Goal: Transaction & Acquisition: Book appointment/travel/reservation

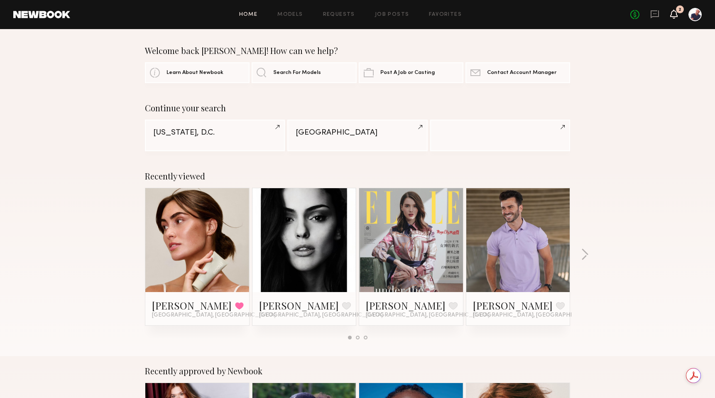
click at [673, 14] on icon at bounding box center [674, 14] width 7 height 6
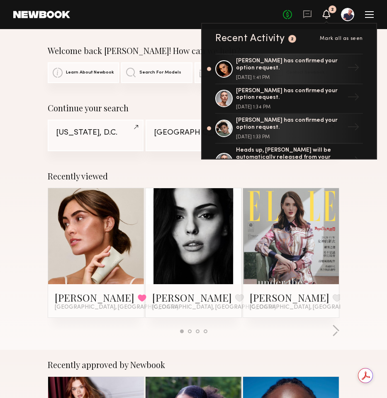
click at [330, 12] on div "2" at bounding box center [333, 9] width 8 height 8
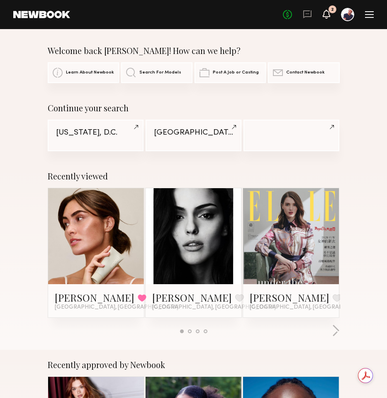
click at [328, 13] on icon at bounding box center [327, 14] width 7 height 6
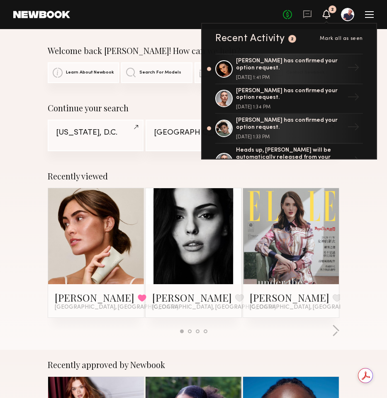
click at [369, 12] on div at bounding box center [369, 14] width 9 height 7
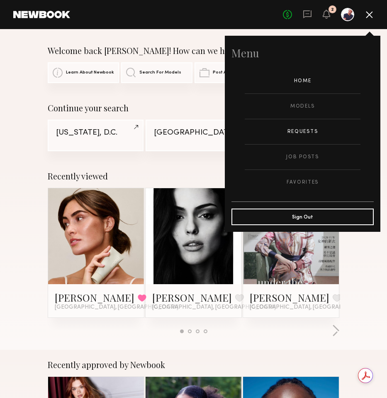
click at [297, 127] on link "Requests" at bounding box center [303, 131] width 116 height 25
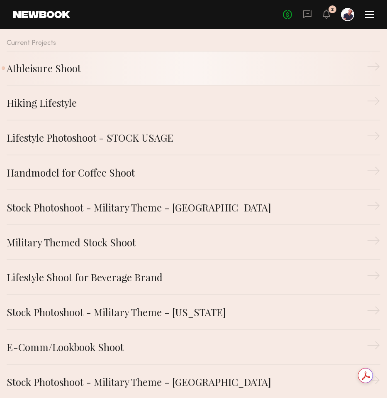
click at [81, 77] on link "Athleisure Shoot →" at bounding box center [194, 68] width 374 height 35
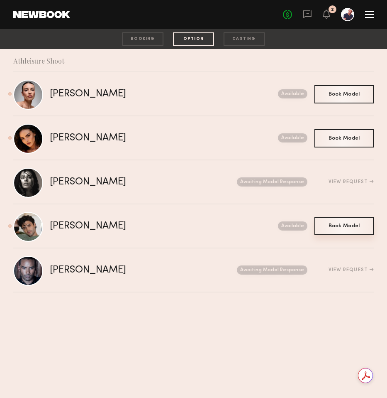
click at [338, 227] on span "Book Model" at bounding box center [345, 225] width 32 height 5
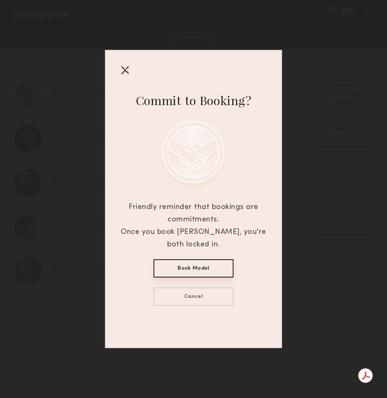
click at [211, 266] on button "Book Model" at bounding box center [194, 268] width 80 height 18
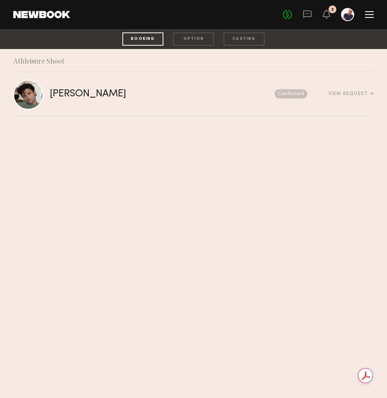
click at [190, 39] on div "option" at bounding box center [193, 38] width 41 height 13
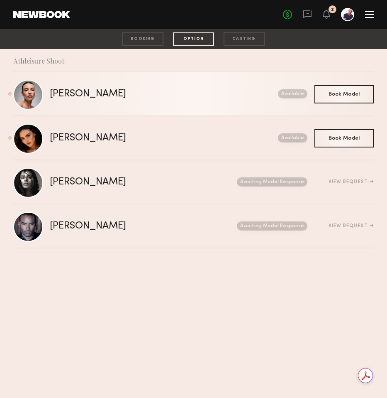
click at [108, 99] on link "Emma H. Send request Model response Book model Available" at bounding box center [193, 94] width 361 height 44
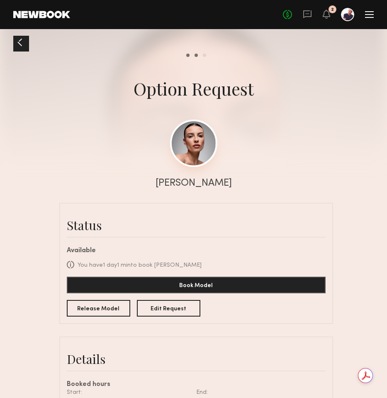
click at [186, 147] on link at bounding box center [193, 143] width 47 height 47
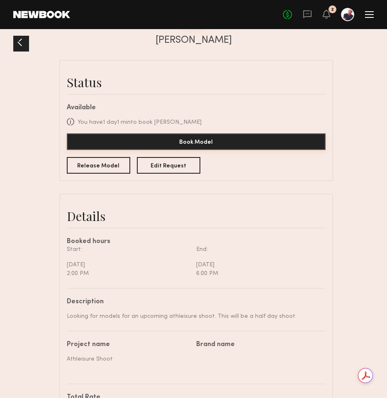
scroll to position [121, 0]
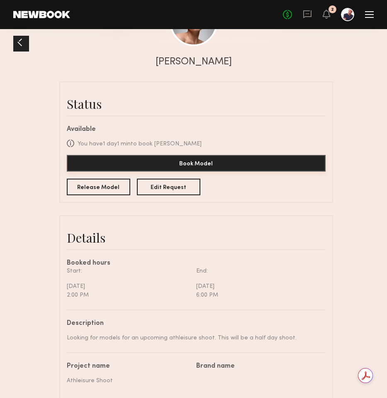
click at [200, 167] on button "Book Model" at bounding box center [196, 163] width 259 height 17
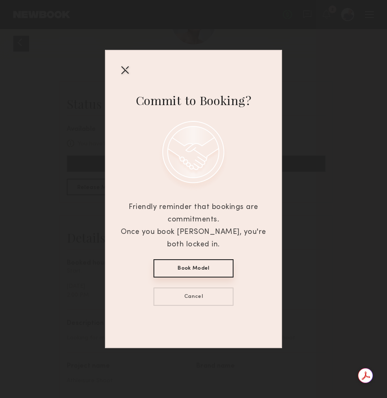
click at [199, 268] on button "Book Model" at bounding box center [194, 268] width 80 height 18
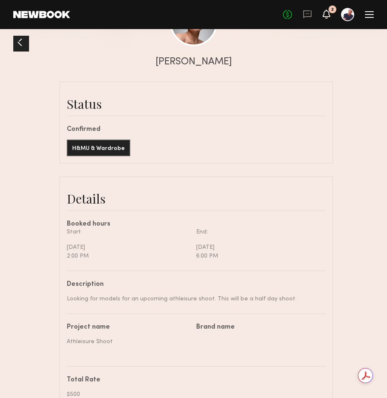
click at [326, 12] on icon at bounding box center [327, 14] width 7 height 6
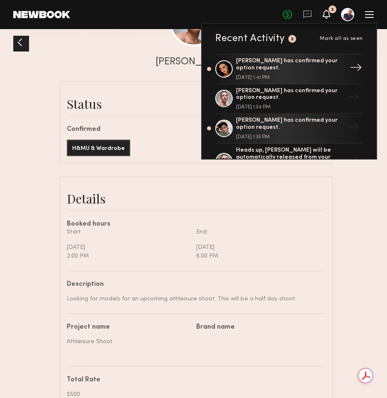
click at [270, 67] on div "Isabella A. has confirmed your option request." at bounding box center [290, 65] width 108 height 14
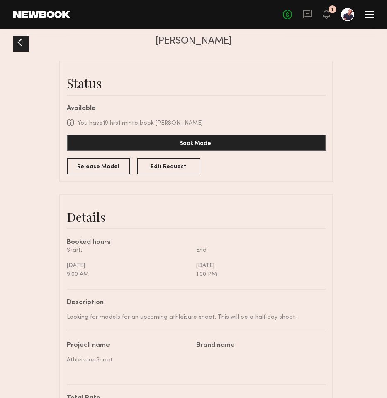
scroll to position [153, 0]
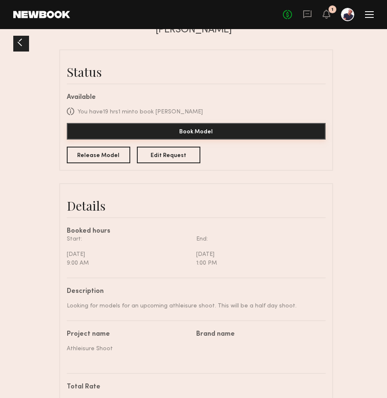
click at [234, 132] on button "Book Model" at bounding box center [196, 131] width 259 height 17
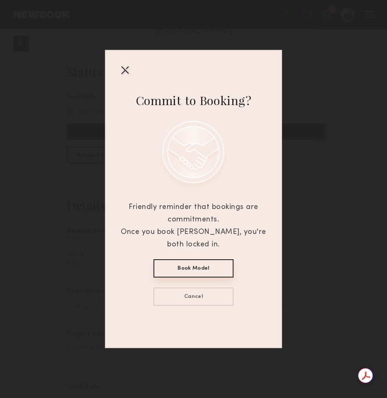
click at [206, 265] on button "Book Model" at bounding box center [194, 268] width 80 height 18
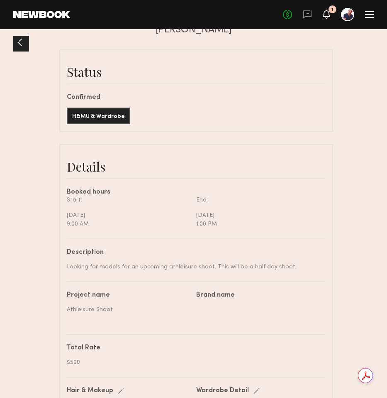
click at [329, 12] on icon at bounding box center [327, 14] width 7 height 6
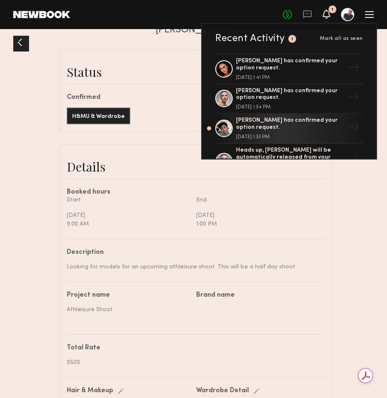
click at [20, 10] on header "Home Models Requests Job Posts Favorites Sign Out No fees up to $5,000 1 Recent…" at bounding box center [193, 14] width 387 height 29
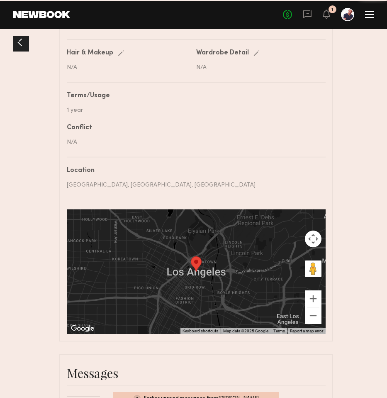
scroll to position [630, 0]
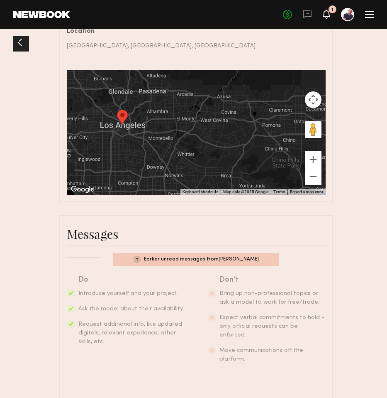
click at [326, 12] on icon at bounding box center [327, 14] width 7 height 6
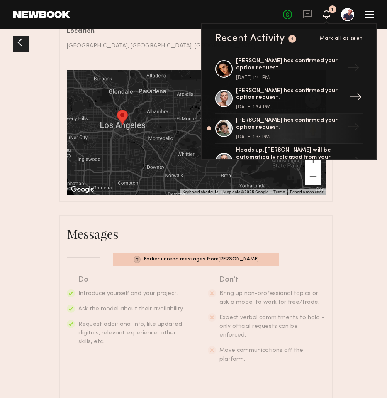
click at [257, 97] on div "Emma H. has confirmed your option request." at bounding box center [290, 95] width 108 height 14
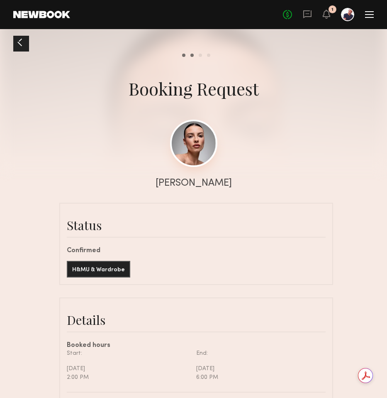
click at [195, 137] on link at bounding box center [193, 143] width 47 height 47
click at [329, 10] on div "1" at bounding box center [333, 9] width 8 height 8
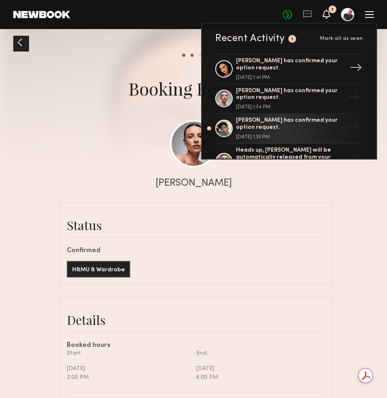
click at [270, 66] on div "Isabella A. has confirmed your option request." at bounding box center [290, 65] width 108 height 14
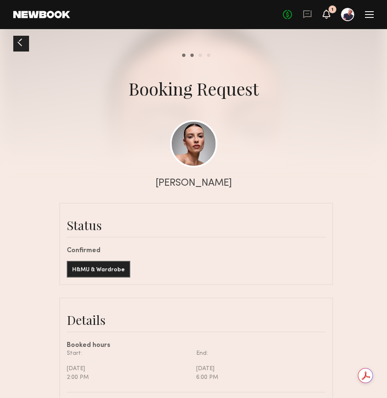
click at [329, 12] on icon at bounding box center [327, 14] width 7 height 6
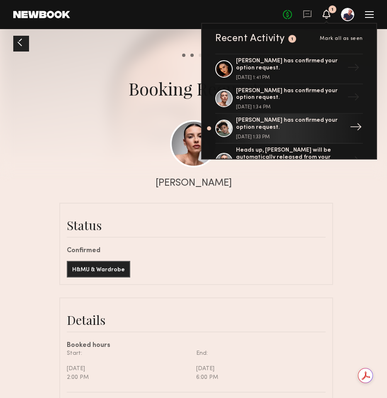
scroll to position [1, 0]
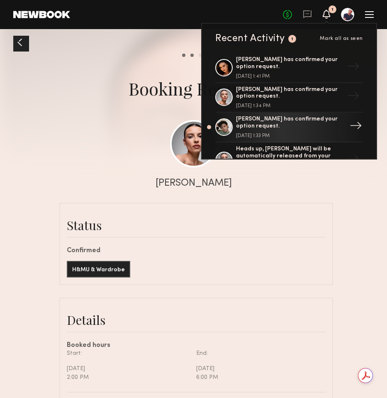
click at [279, 127] on div "Jason K. has confirmed your option request." at bounding box center [290, 123] width 108 height 14
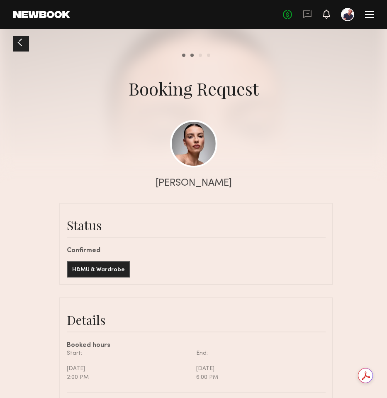
click at [328, 15] on icon at bounding box center [327, 14] width 7 height 6
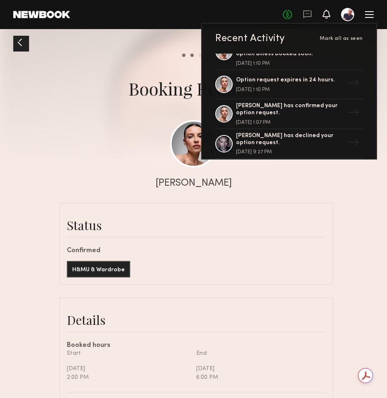
scroll to position [115, 0]
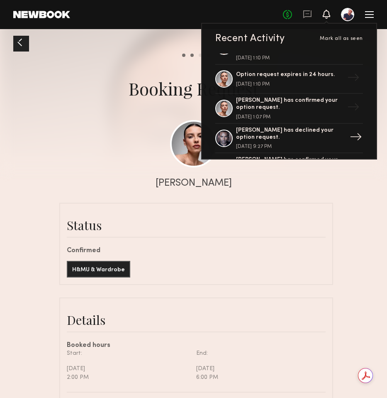
click at [267, 137] on div "Ricky J. has declined your option request." at bounding box center [290, 134] width 108 height 14
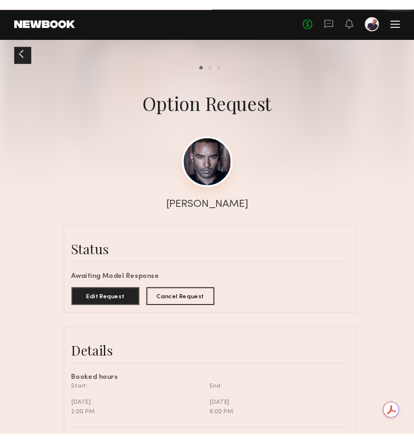
scroll to position [135, 0]
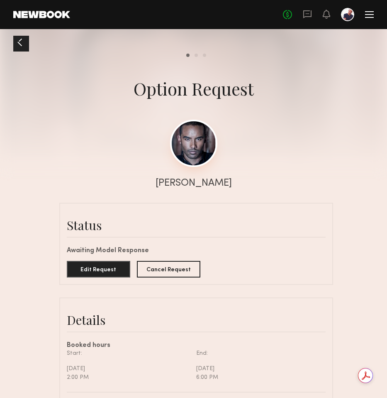
click at [200, 145] on link at bounding box center [193, 143] width 47 height 47
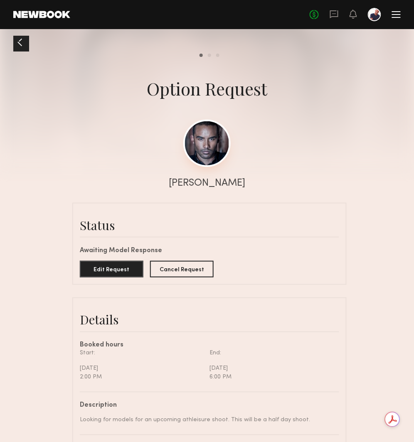
scroll to position [135, 0]
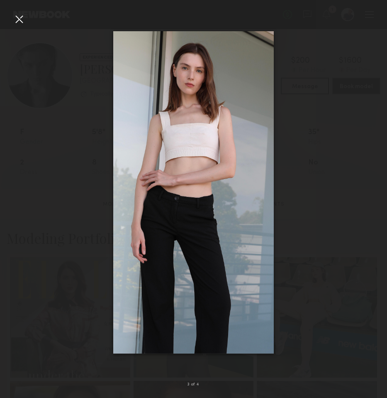
scroll to position [1060, 0]
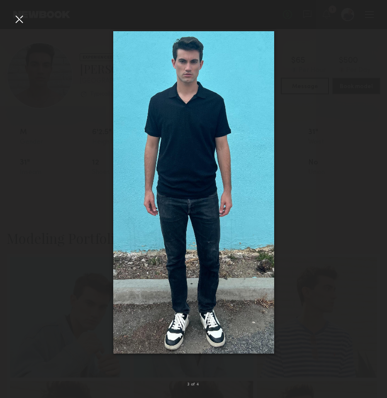
scroll to position [728, 0]
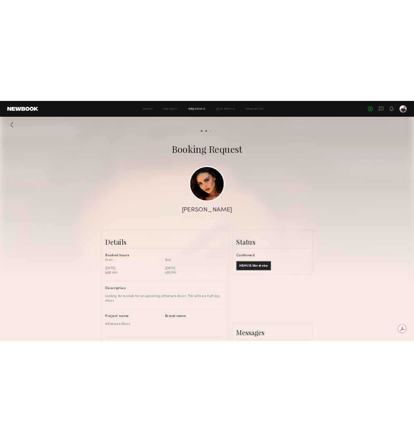
scroll to position [102, 0]
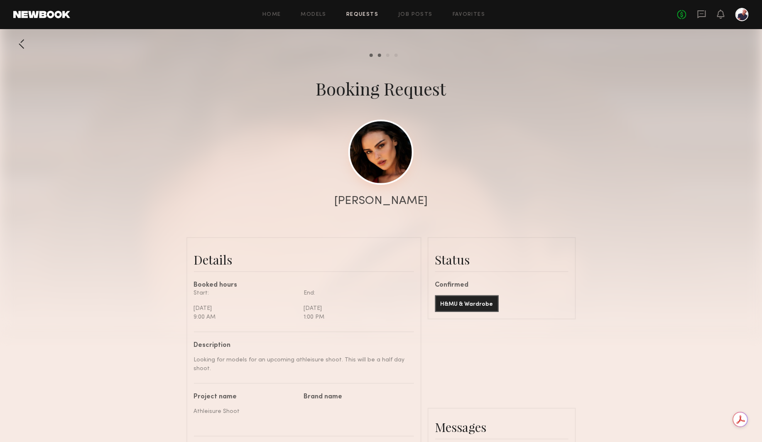
click at [383, 149] on link at bounding box center [380, 152] width 65 height 65
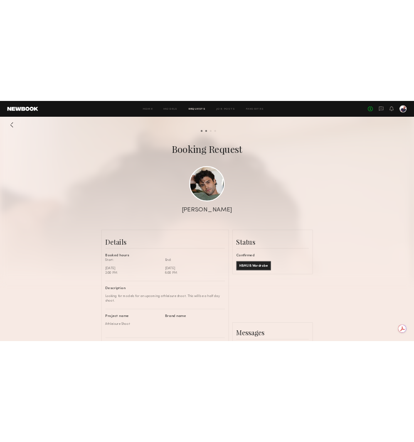
scroll to position [276, 0]
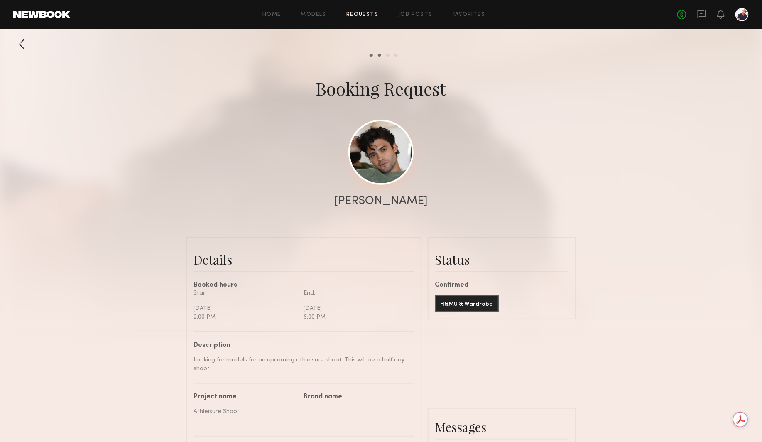
click at [387, 153] on link at bounding box center [380, 152] width 65 height 65
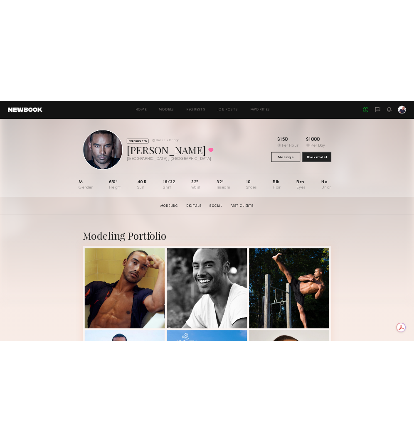
scroll to position [1, 0]
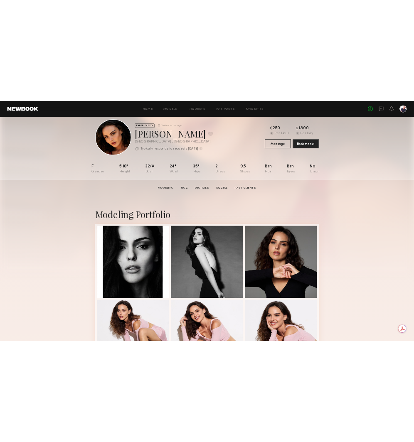
scroll to position [3, 0]
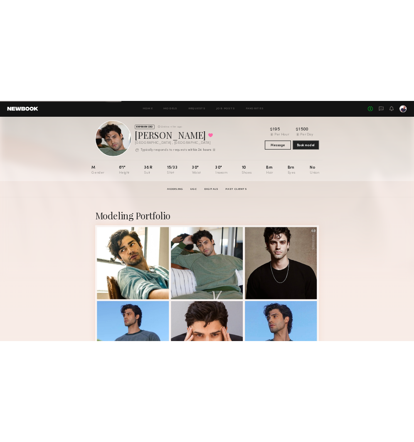
scroll to position [10, 0]
